Goal: Transaction & Acquisition: Purchase product/service

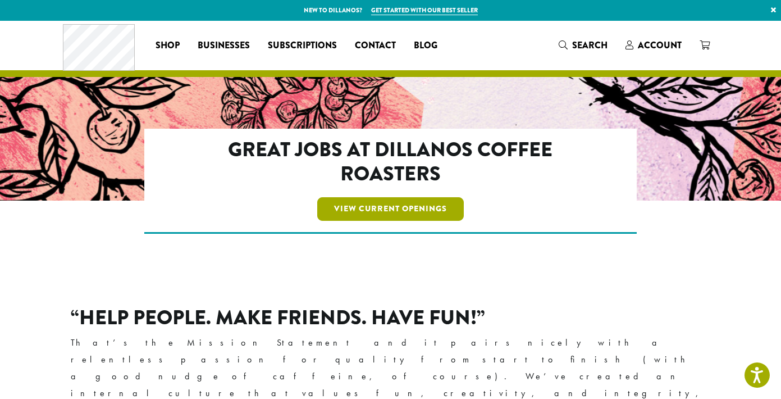
click at [372, 208] on link "View Current Openings" at bounding box center [390, 209] width 146 height 24
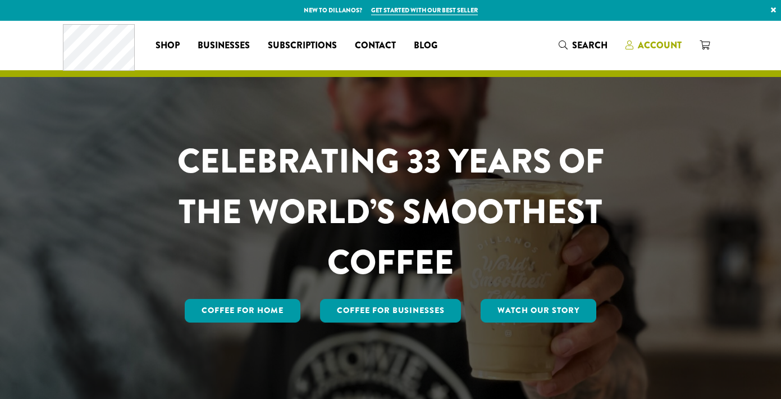
click at [660, 43] on span "Account" at bounding box center [660, 45] width 44 height 13
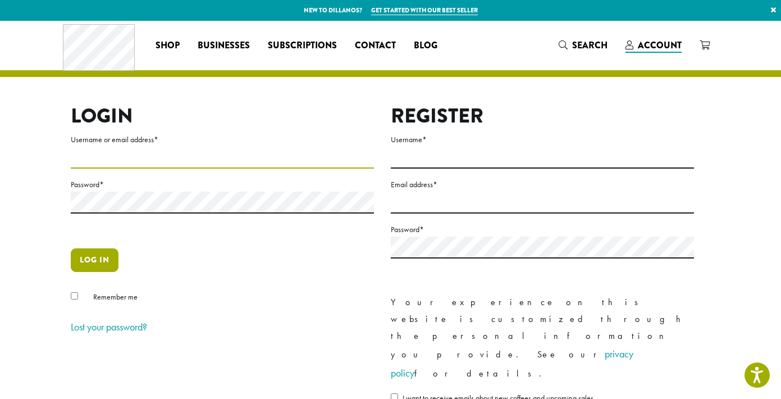
type input "**********"
click at [104, 257] on button "Log in" at bounding box center [95, 260] width 48 height 24
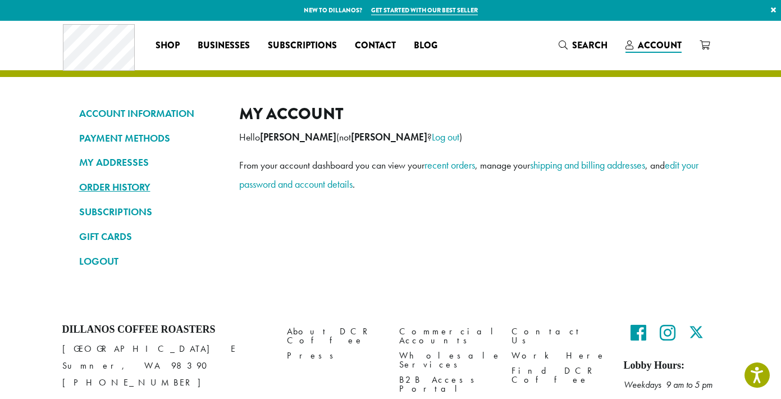
click at [138, 186] on link "ORDER HISTORY" at bounding box center [150, 186] width 143 height 19
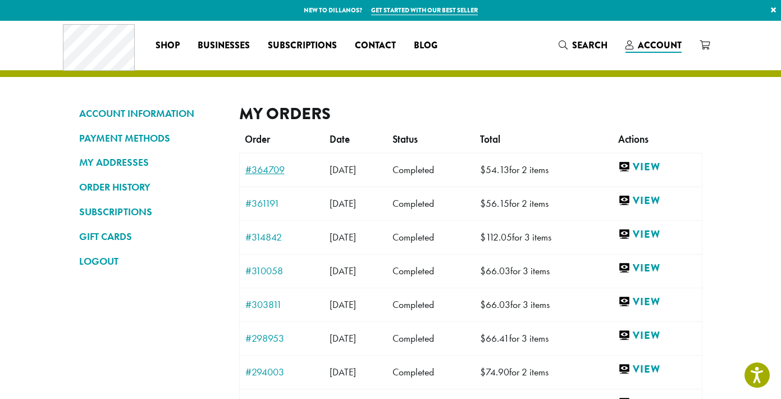
click at [270, 170] on link "#364709" at bounding box center [281, 169] width 73 height 10
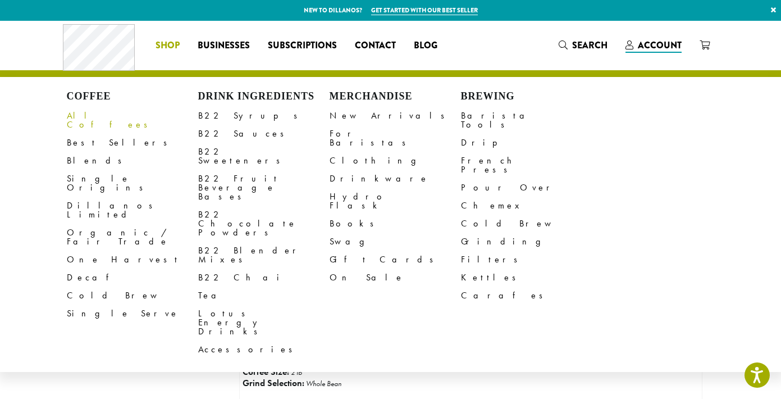
click at [84, 115] on link "All Coffees" at bounding box center [132, 120] width 131 height 27
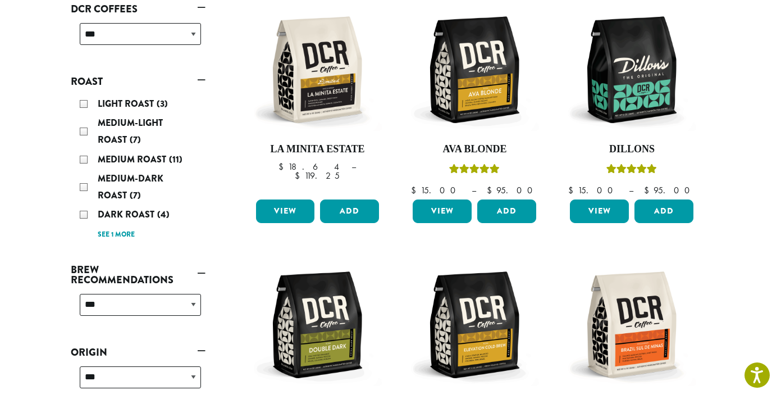
scroll to position [191, 0]
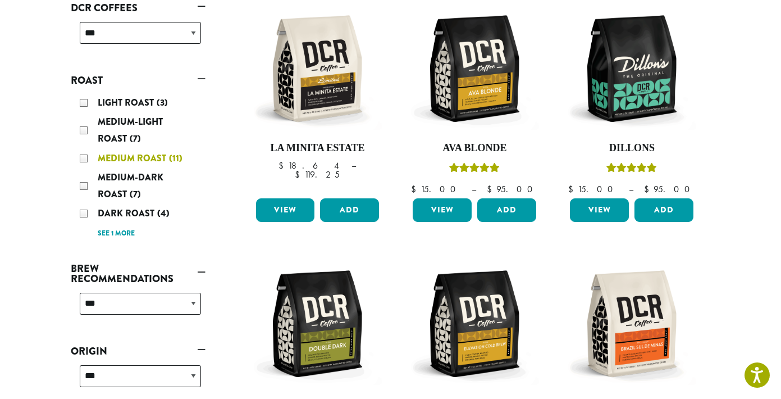
click at [86, 157] on div "Medium Roast (11)" at bounding box center [140, 158] width 121 height 17
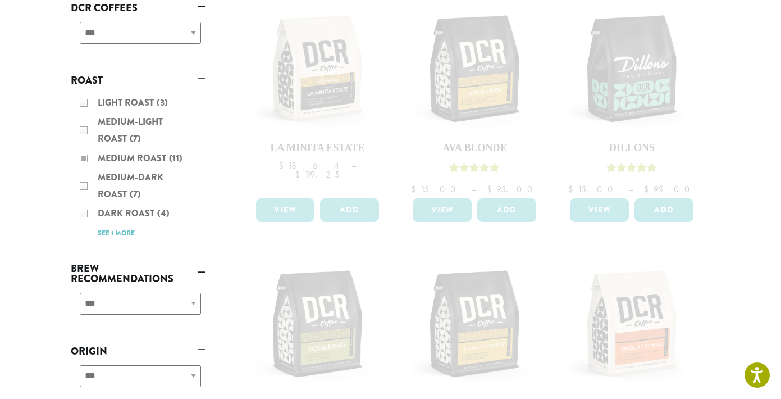
click at [84, 186] on div "Light Roast (3) Medium-Light Roast (7) Medium Roast (11) Medium-Dark Roast (7) …" at bounding box center [138, 167] width 135 height 155
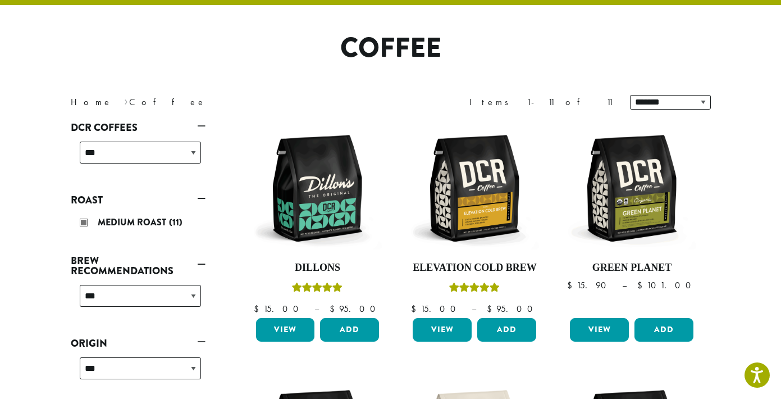
scroll to position [70, 0]
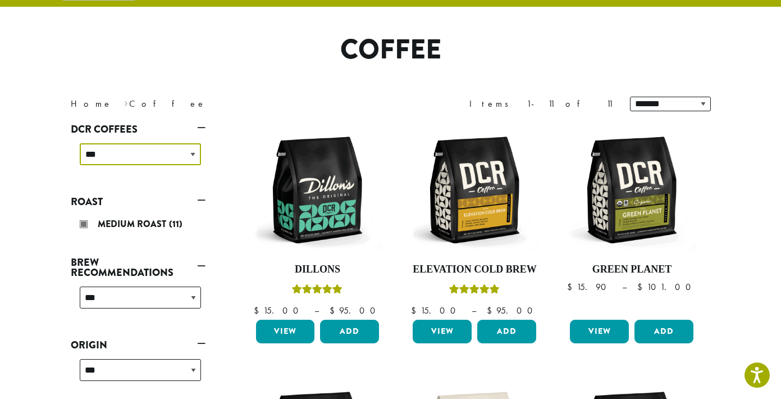
click at [112, 159] on select "**********" at bounding box center [140, 154] width 121 height 22
click at [200, 200] on link "Roast" at bounding box center [138, 201] width 135 height 19
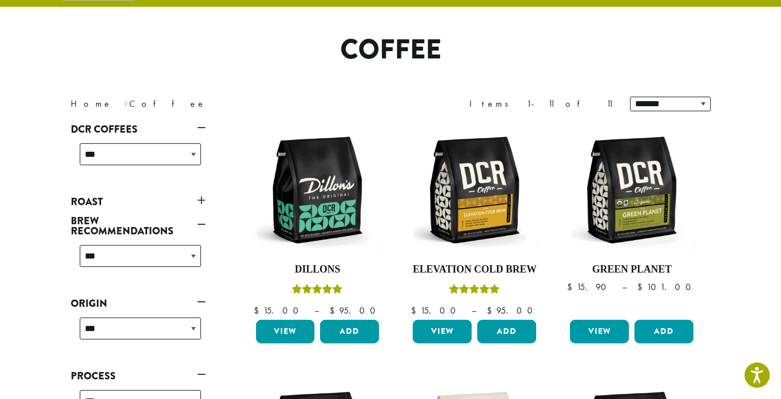
click at [200, 200] on link "Roast" at bounding box center [138, 201] width 135 height 19
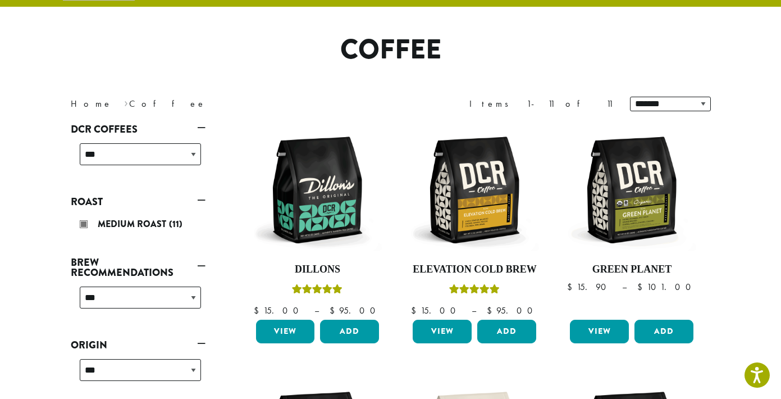
scroll to position [191, 0]
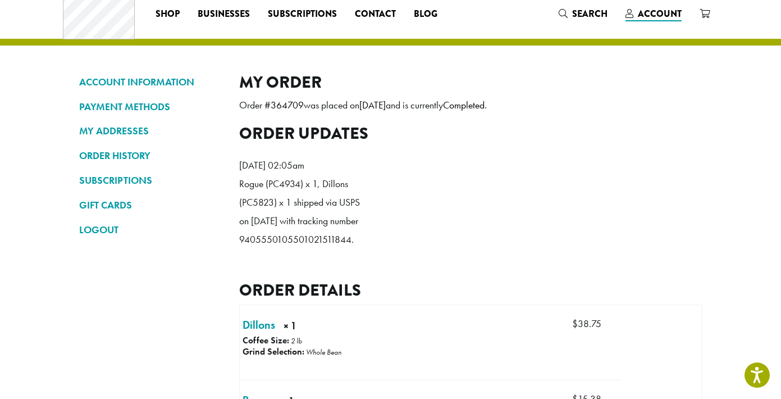
scroll to position [15, 0]
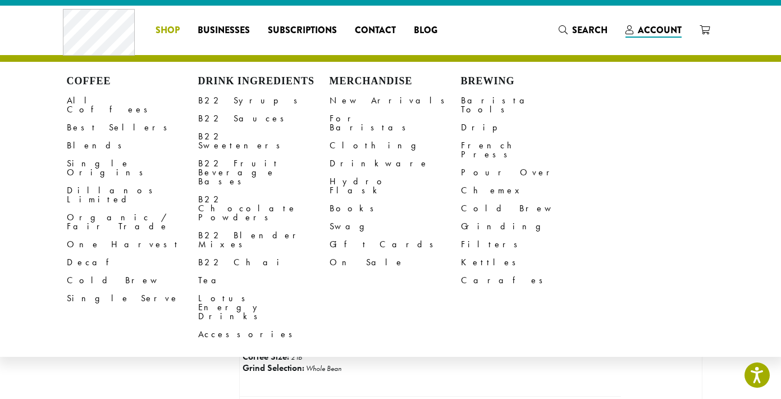
click at [165, 33] on span "Shop" at bounding box center [167, 31] width 24 height 14
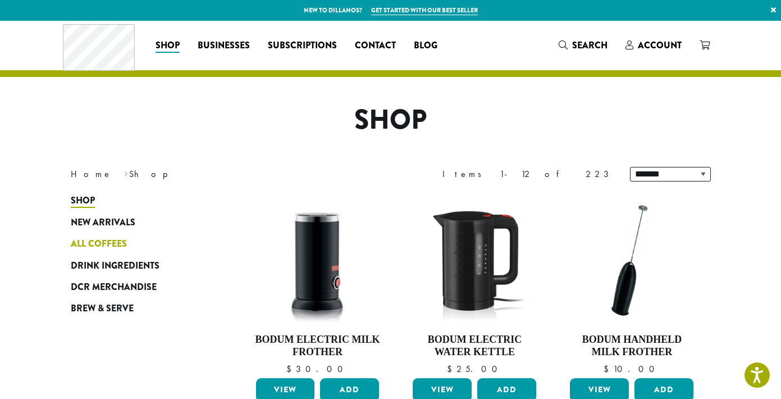
click at [110, 242] on span "All Coffees" at bounding box center [99, 244] width 56 height 14
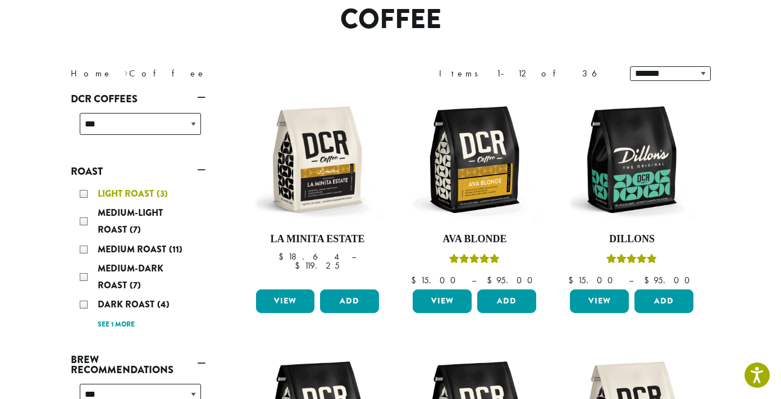
scroll to position [104, 0]
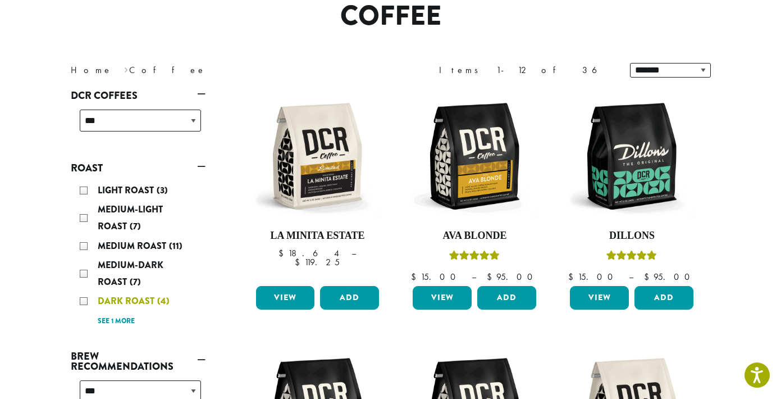
click at [143, 298] on span "Dark Roast" at bounding box center [127, 300] width 59 height 13
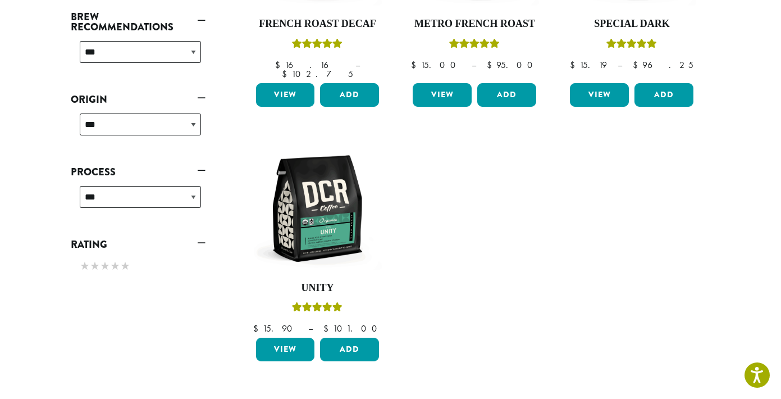
scroll to position [317, 0]
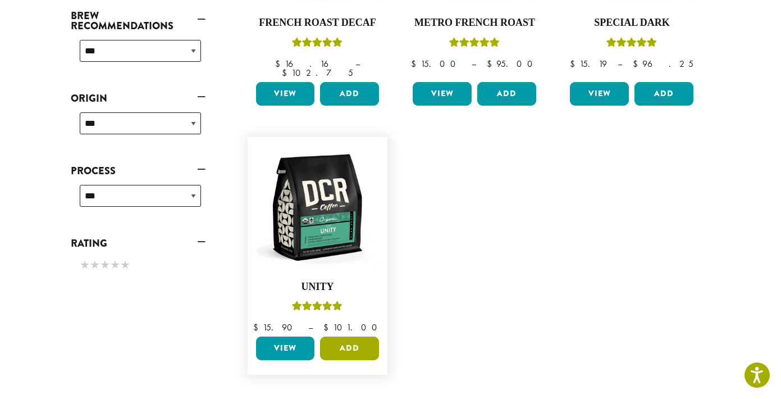
click at [354, 338] on button "Add" at bounding box center [349, 348] width 59 height 24
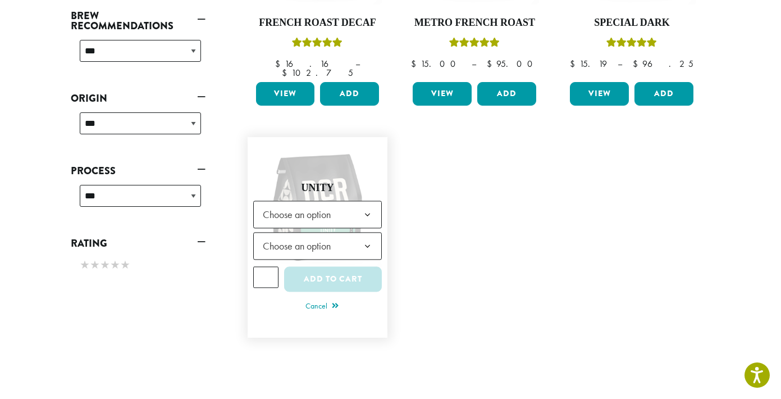
click at [360, 202] on b at bounding box center [368, 216] width 28 height 28
click at [330, 238] on span "Choose an option" at bounding box center [300, 246] width 84 height 22
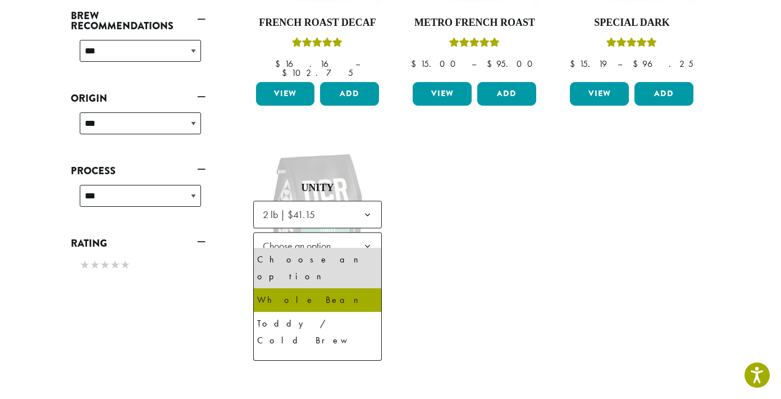
select select "**********"
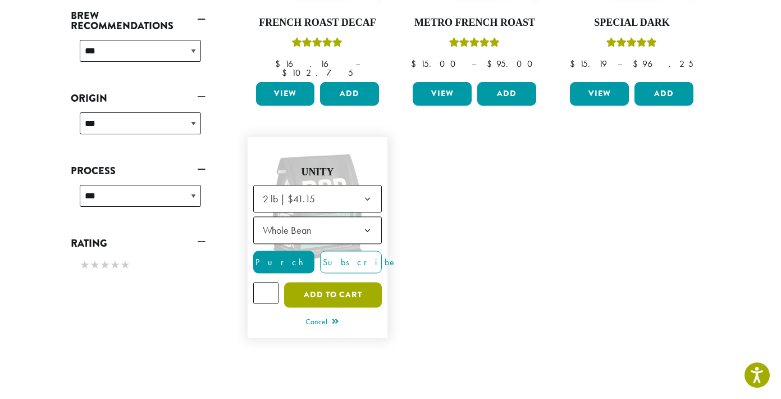
click at [329, 282] on button "Add to cart" at bounding box center [333, 294] width 98 height 25
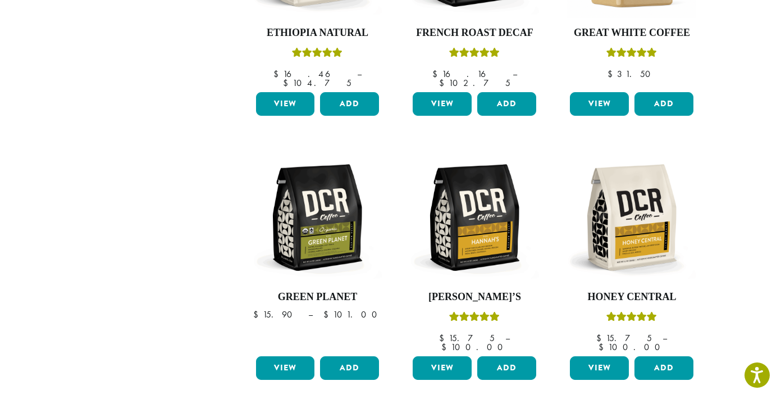
scroll to position [827, 0]
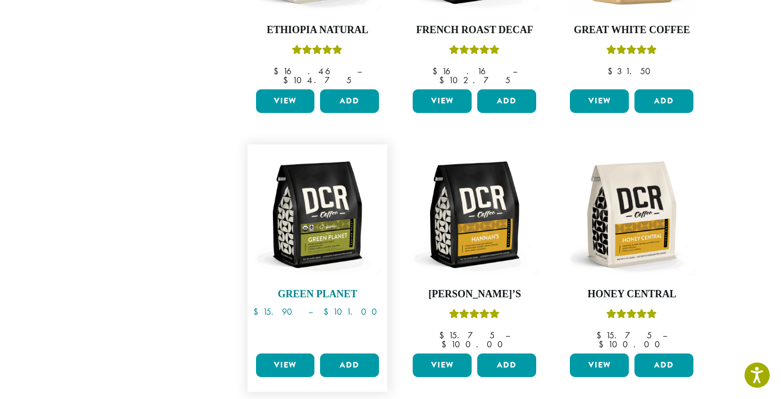
click at [311, 223] on img at bounding box center [317, 214] width 129 height 129
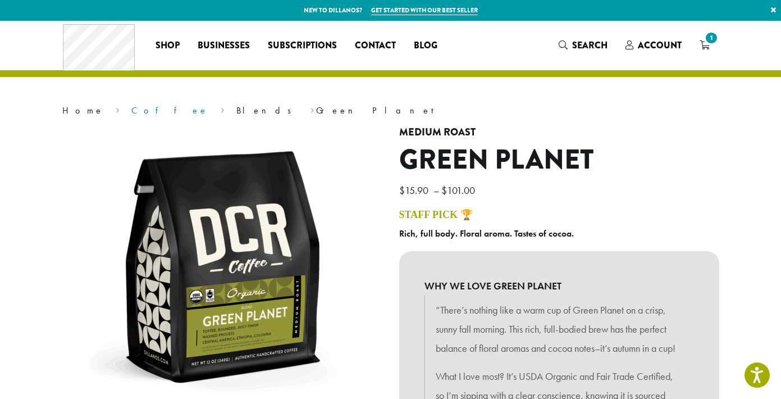
click at [131, 112] on link "Coffee" at bounding box center [169, 110] width 77 height 12
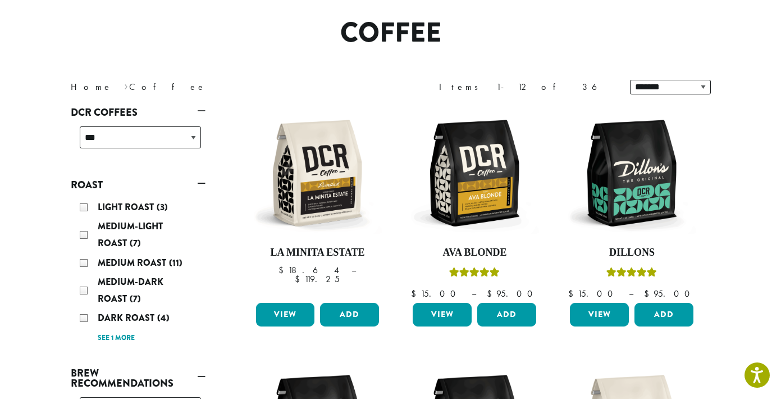
scroll to position [88, 0]
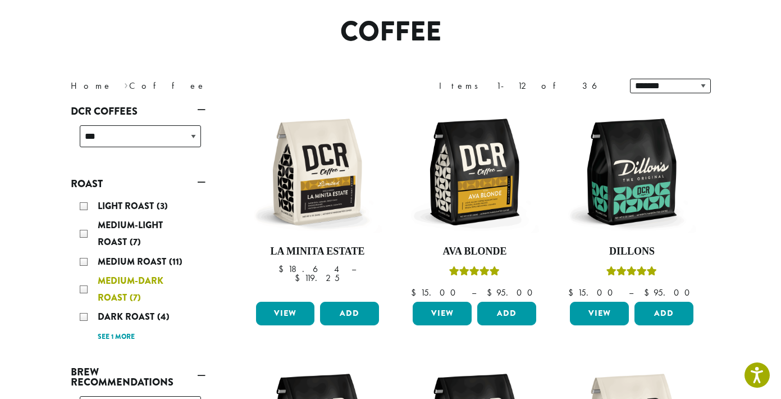
click at [84, 289] on div "Medium-Dark Roast (7)" at bounding box center [140, 289] width 121 height 34
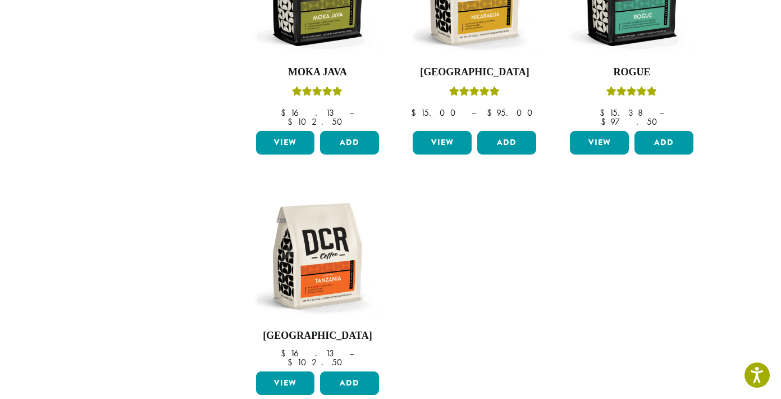
scroll to position [535, 0]
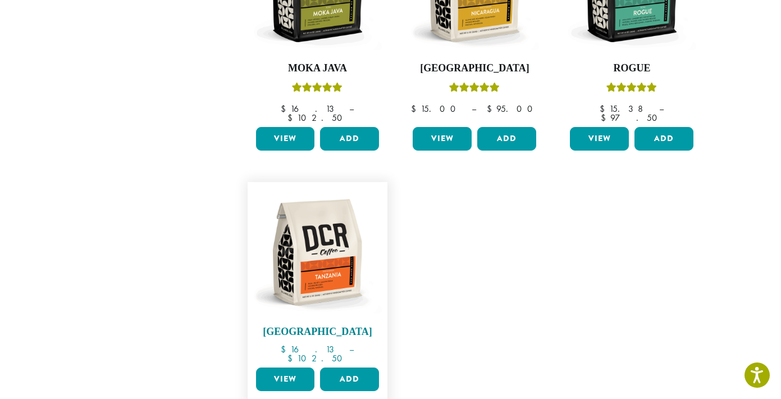
click at [340, 225] on img at bounding box center [317, 251] width 129 height 129
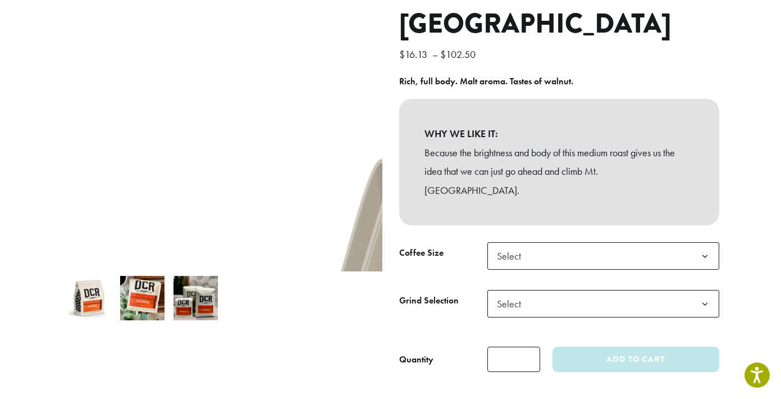
scroll to position [167, 0]
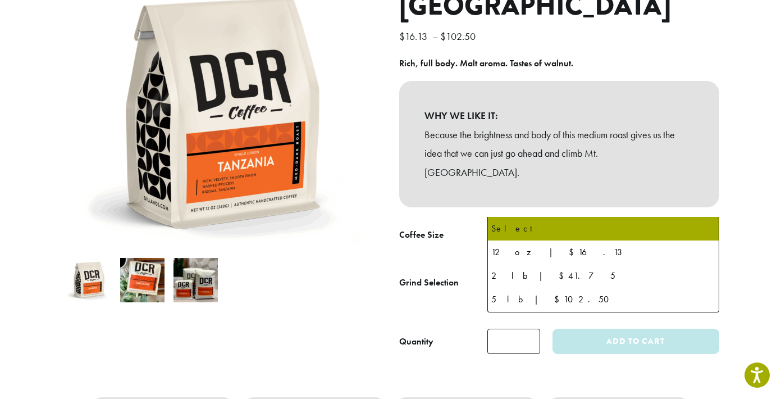
click at [582, 224] on span "Select" at bounding box center [603, 238] width 232 height 28
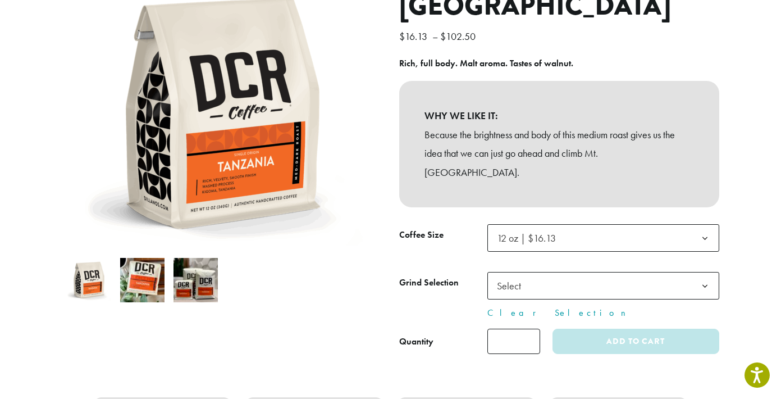
click at [566, 272] on span "Select" at bounding box center [603, 286] width 232 height 28
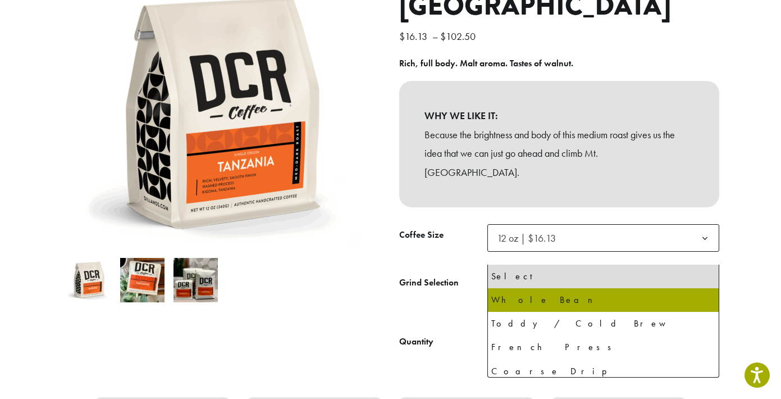
select select "*********"
select select "**********"
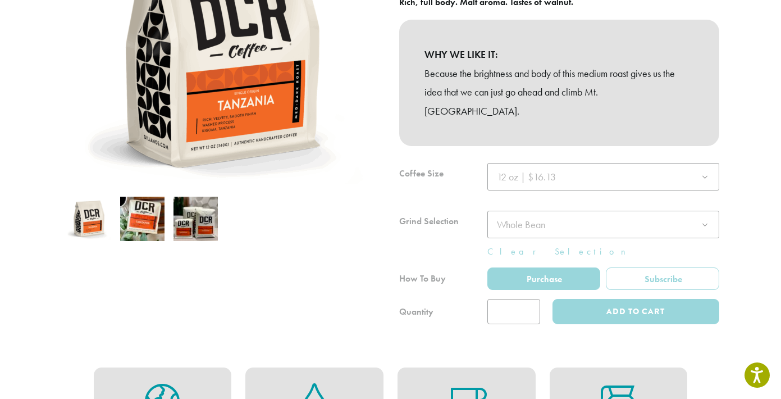
scroll to position [237, 0]
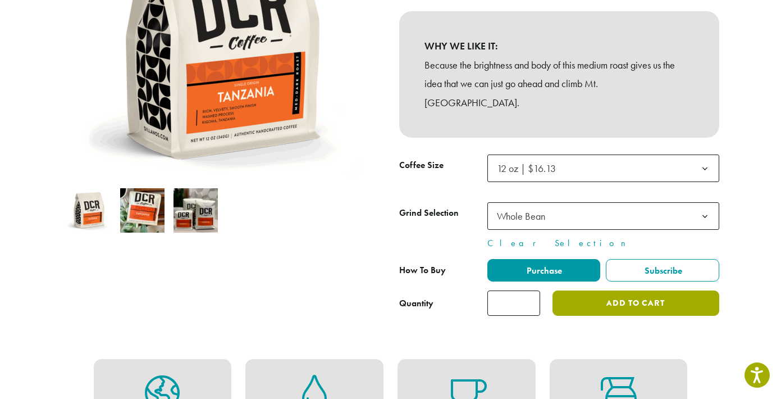
click at [581, 290] on button "Add to cart" at bounding box center [635, 302] width 166 height 25
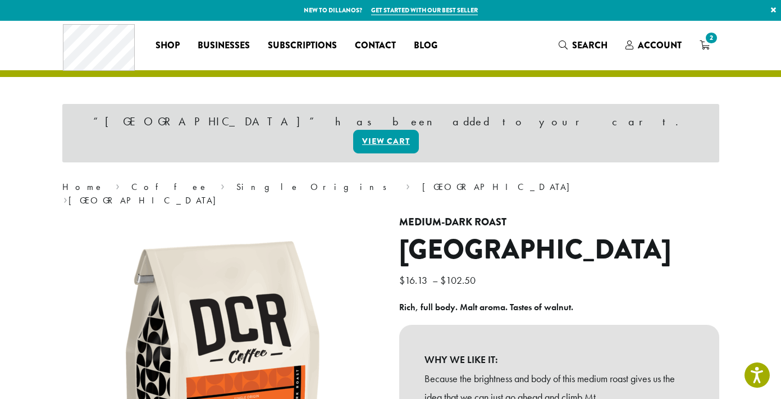
click at [704, 43] on icon "2" at bounding box center [704, 44] width 10 height 9
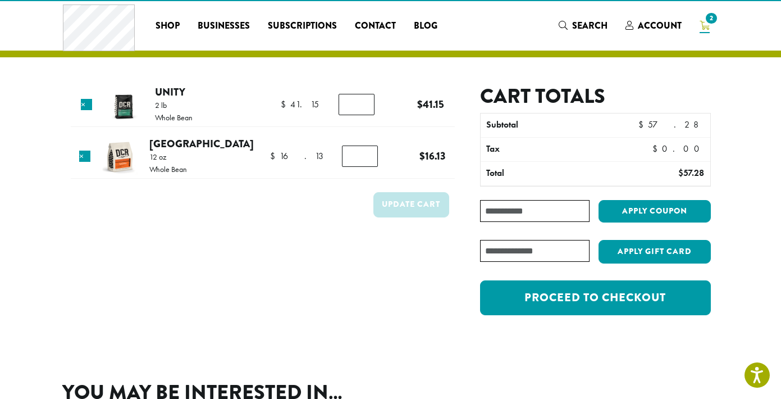
scroll to position [20, 0]
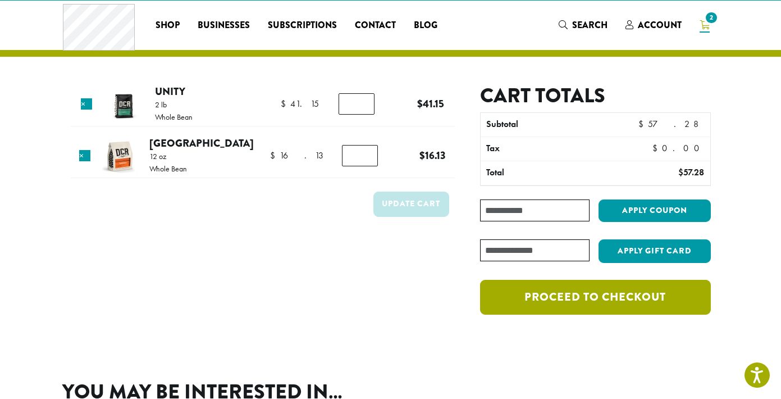
click at [582, 295] on link "Proceed to checkout" at bounding box center [595, 297] width 230 height 35
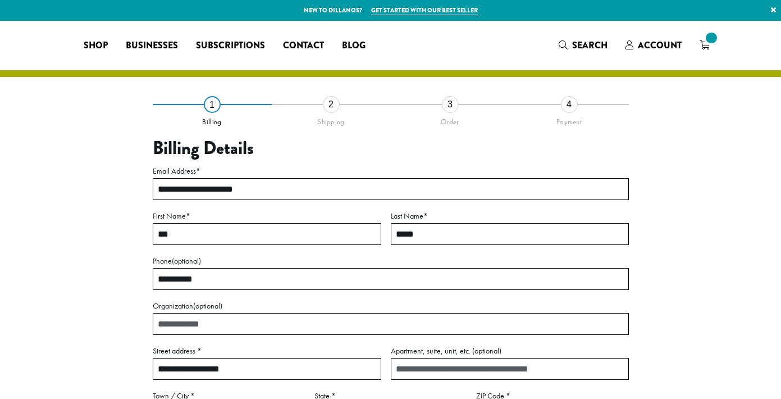
select select "**"
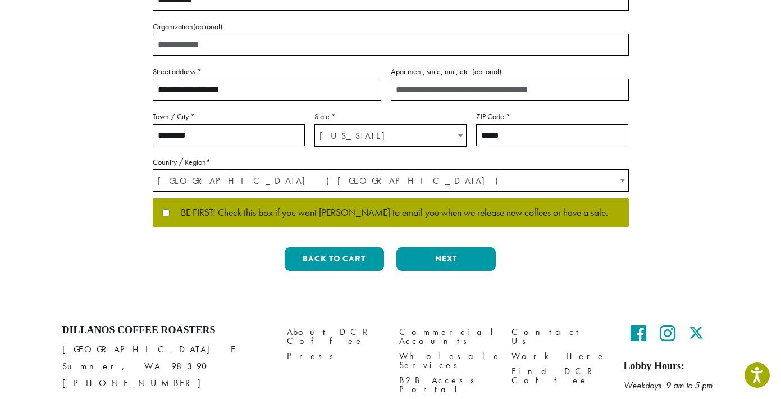
scroll to position [282, 0]
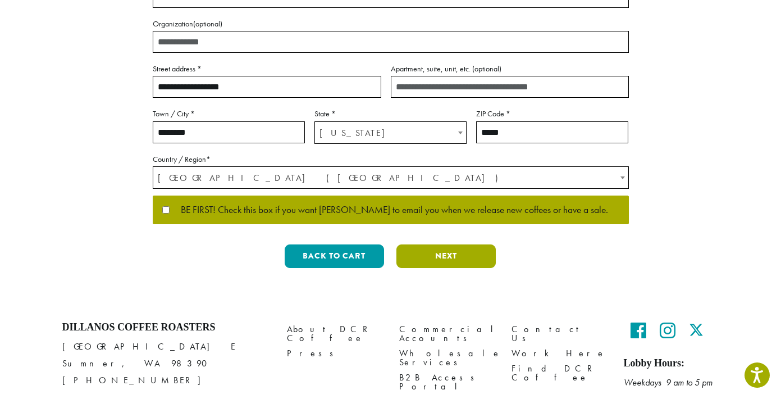
click at [433, 259] on button "Next" at bounding box center [445, 256] width 99 height 24
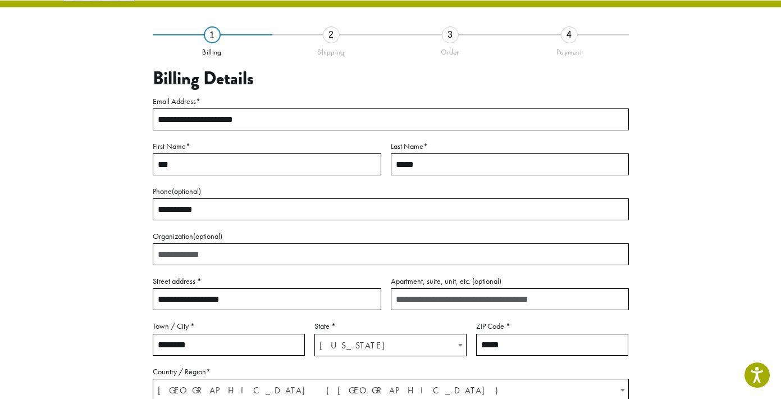
scroll to position [65, 0]
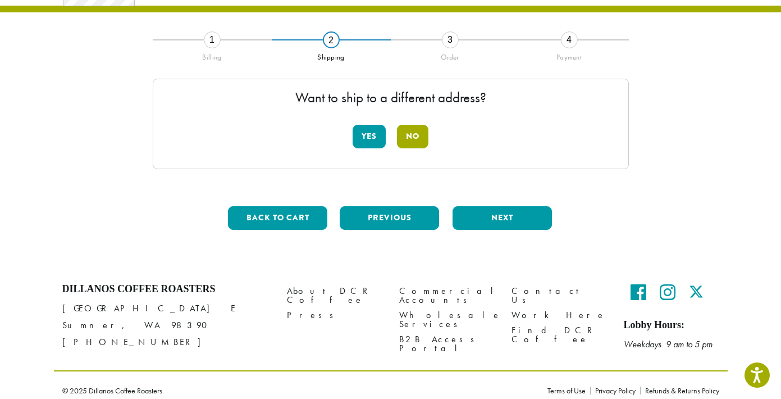
click at [407, 136] on button "No" at bounding box center [412, 137] width 31 height 24
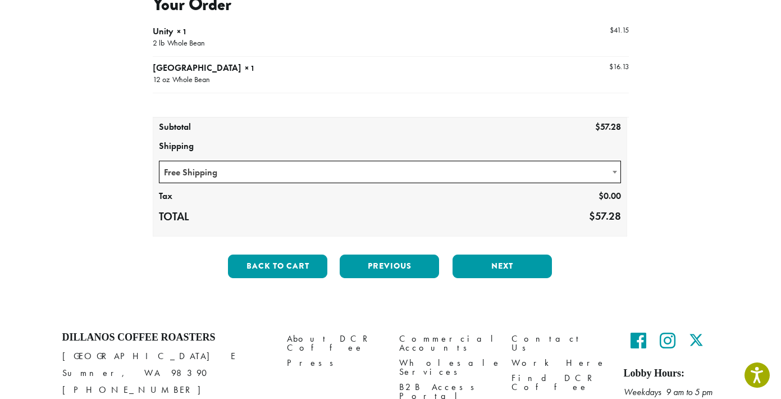
scroll to position [146, 0]
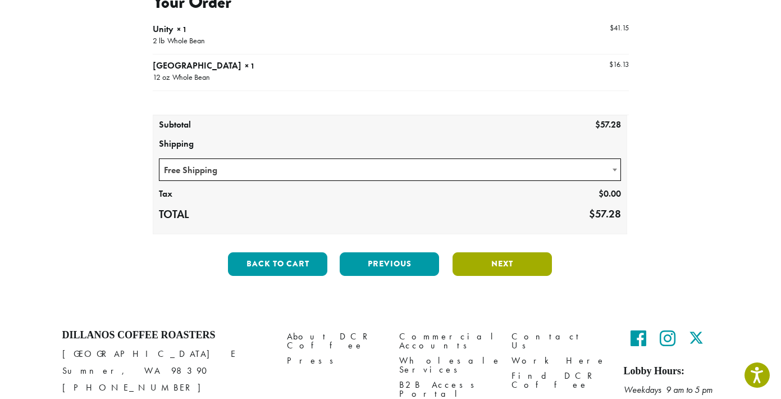
click at [493, 269] on button "Next" at bounding box center [501, 264] width 99 height 24
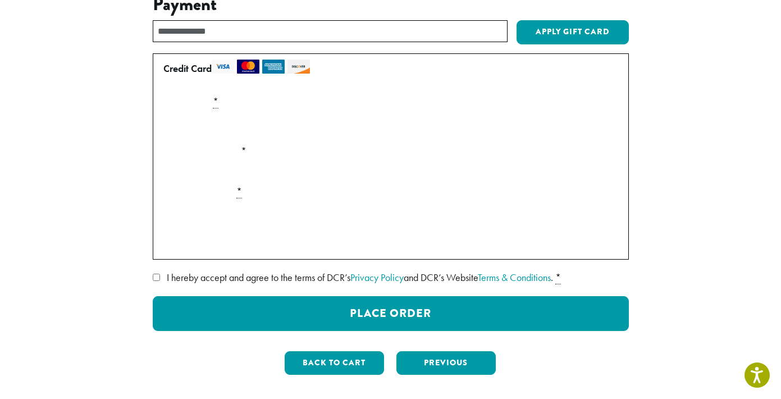
scroll to position [145, 0]
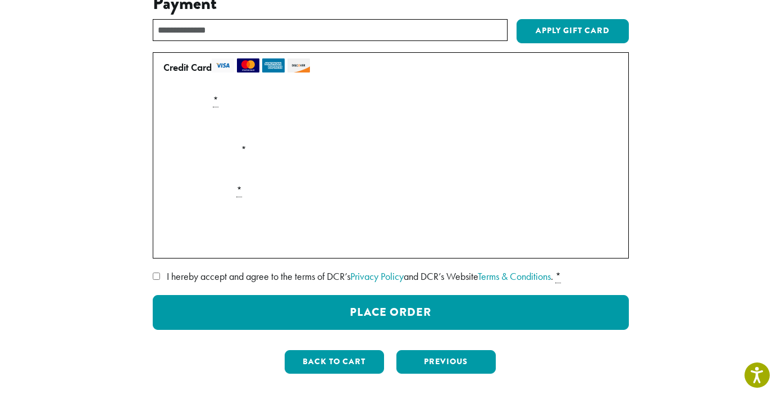
click at [198, 273] on span "I hereby accept and agree to the terms of DCR’s Privacy Policy and DCR’s Websit…" at bounding box center [360, 275] width 386 height 13
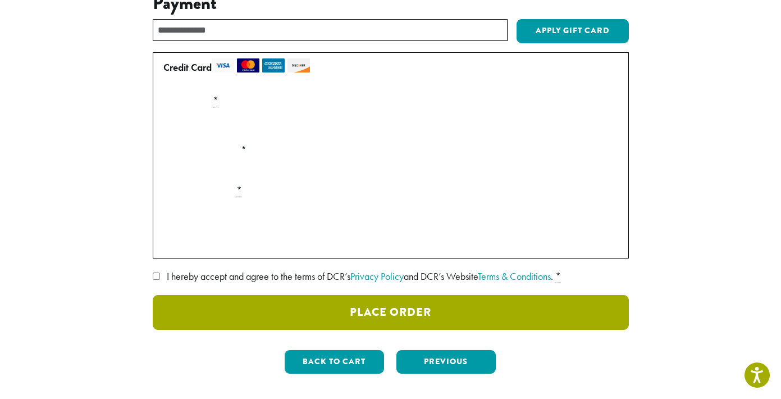
click at [244, 298] on button "Place Order" at bounding box center [391, 312] width 476 height 35
